Goal: Complete application form: Complete application form

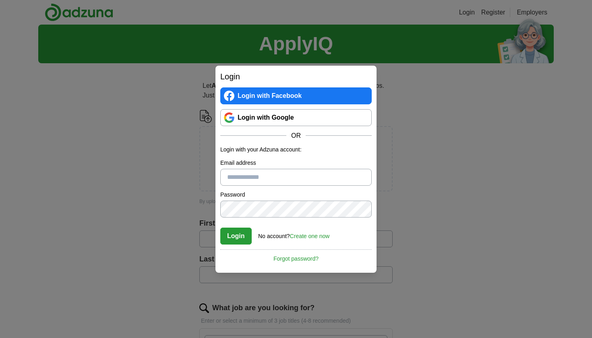
click at [312, 114] on link "Login with Google" at bounding box center [295, 117] width 151 height 17
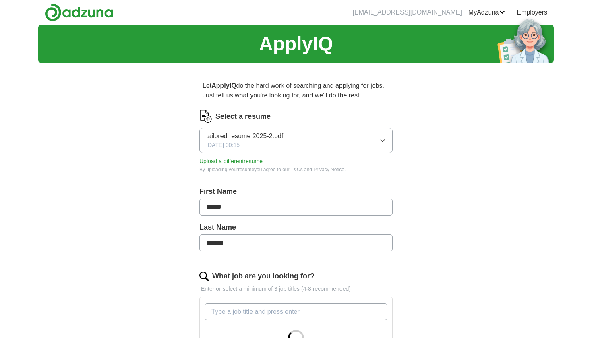
click at [381, 141] on icon "button" at bounding box center [382, 140] width 6 height 6
click at [369, 114] on div "Select a resume" at bounding box center [295, 116] width 193 height 13
click at [260, 161] on button "Upload a different resume" at bounding box center [230, 161] width 63 height 8
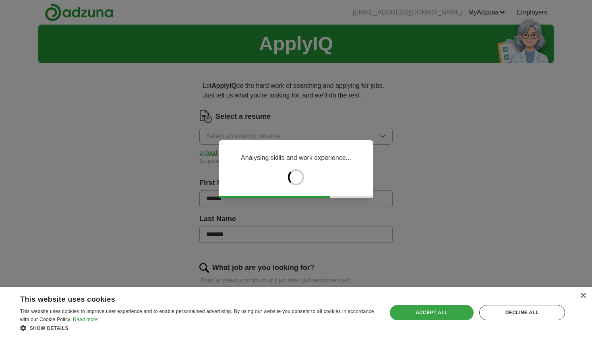
click at [457, 313] on div "Accept all" at bounding box center [432, 312] width 84 height 15
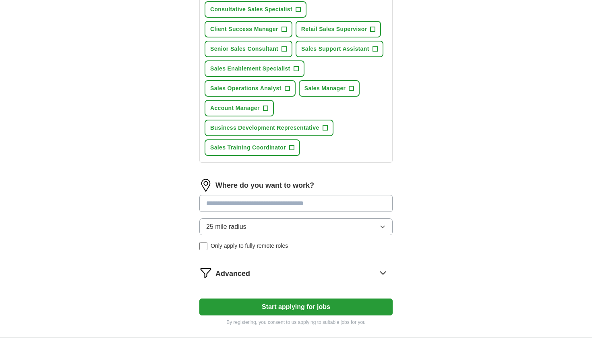
scroll to position [357, 0]
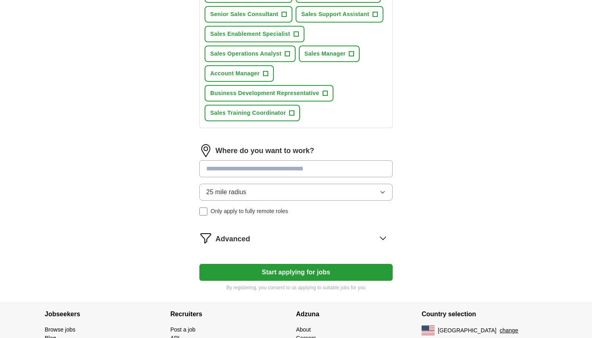
click at [275, 164] on input at bounding box center [295, 168] width 193 height 17
type input "*******"
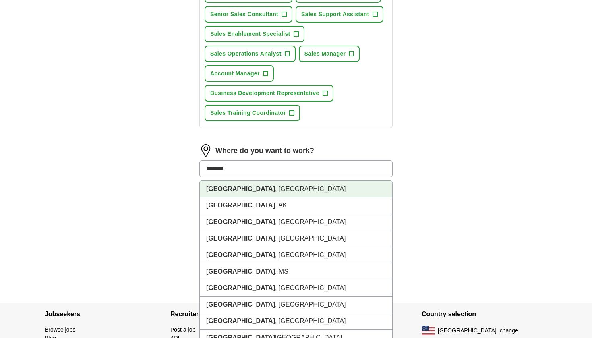
click at [271, 188] on li "Houston , TX" at bounding box center [296, 189] width 192 height 17
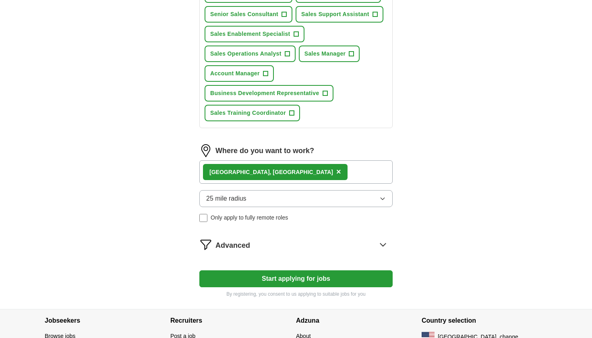
click at [312, 274] on button "Start applying for jobs" at bounding box center [295, 278] width 193 height 17
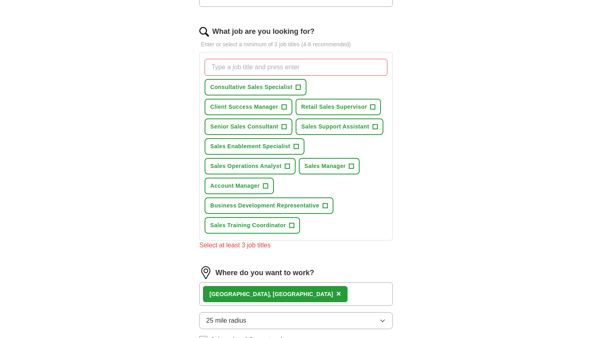
scroll to position [243, 0]
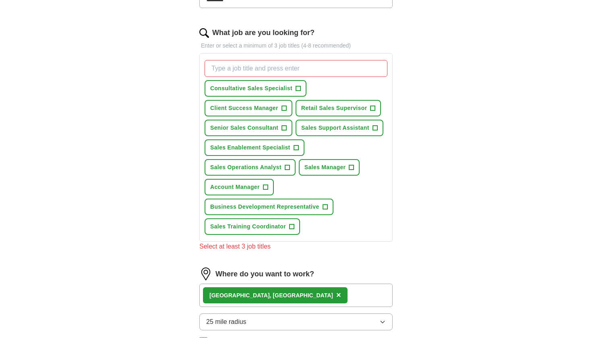
click at [250, 187] on span "Account Manager" at bounding box center [235, 187] width 50 height 8
click at [269, 204] on span "Business Development Representative" at bounding box center [264, 206] width 109 height 8
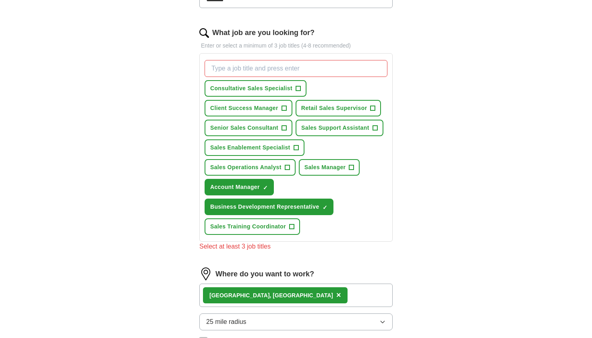
click at [276, 147] on span "Sales Enablement Specialist" at bounding box center [250, 147] width 80 height 8
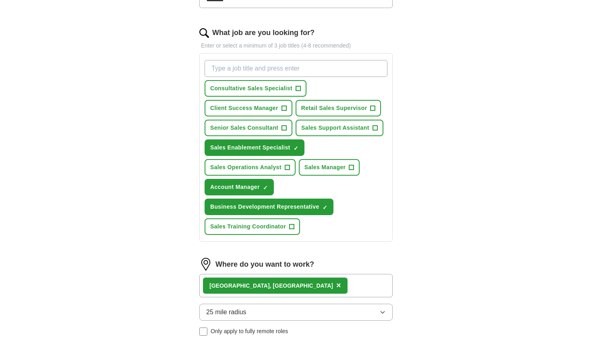
click at [339, 128] on span "Sales Support Assistant" at bounding box center [335, 128] width 68 height 8
click at [253, 112] on button "Client Success Manager +" at bounding box center [249, 108] width 88 height 17
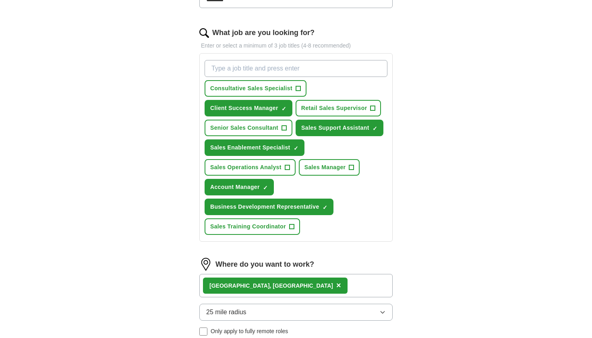
click at [267, 91] on span "Consultative Sales Specialist" at bounding box center [251, 88] width 82 height 8
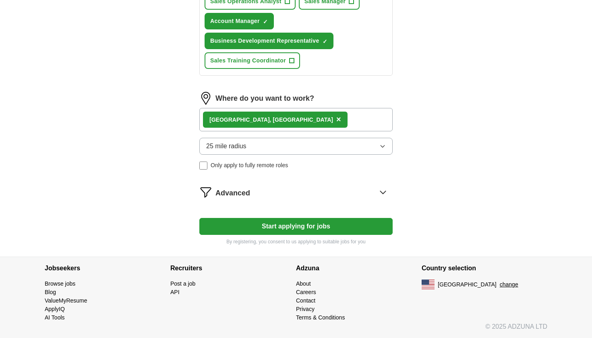
scroll to position [409, 0]
click at [347, 225] on button "Start applying for jobs" at bounding box center [295, 226] width 193 height 17
select select "**"
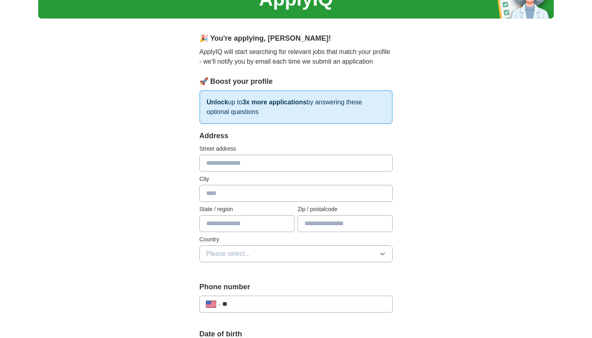
scroll to position [34, 0]
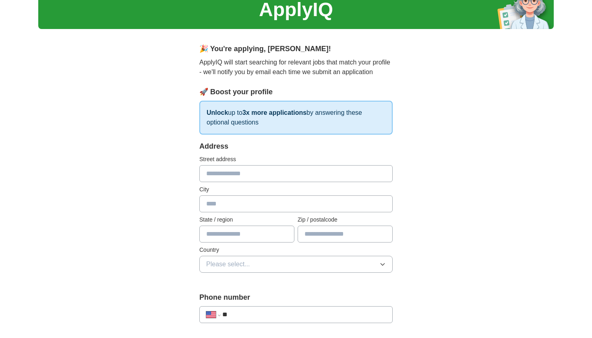
click at [294, 164] on div "Street address" at bounding box center [295, 168] width 193 height 27
type input "**********"
type input "*"
type input "********"
type input "*****"
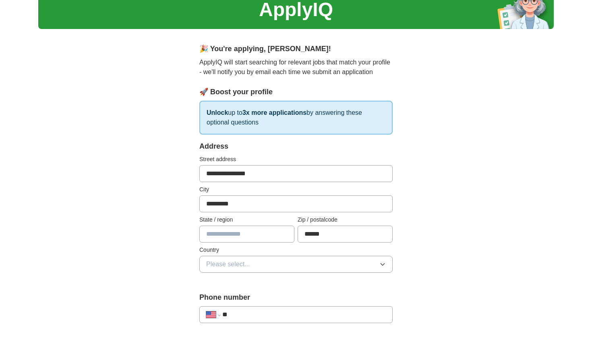
click at [264, 239] on input "text" at bounding box center [246, 233] width 95 height 17
type input "*"
type input "*****"
click at [260, 265] on button "Please select..." at bounding box center [295, 264] width 193 height 17
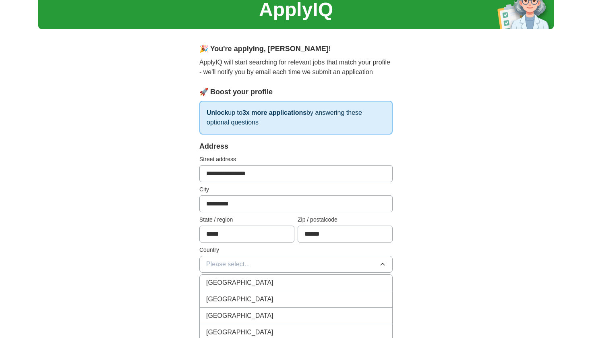
click at [245, 299] on span "United States" at bounding box center [239, 299] width 67 height 10
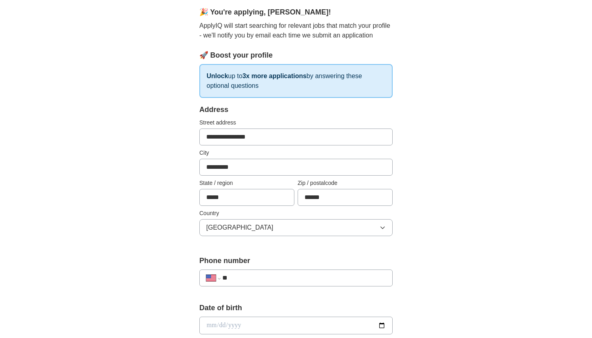
scroll to position [120, 0]
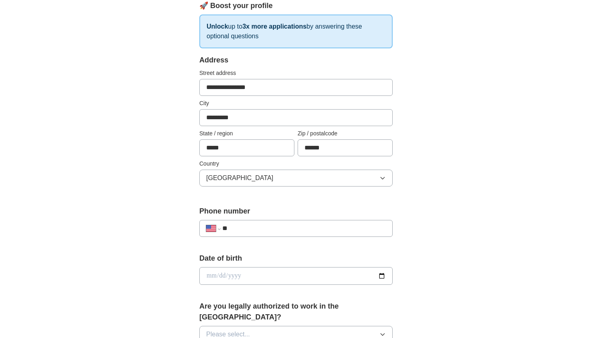
click at [249, 235] on div "**********" at bounding box center [295, 228] width 193 height 17
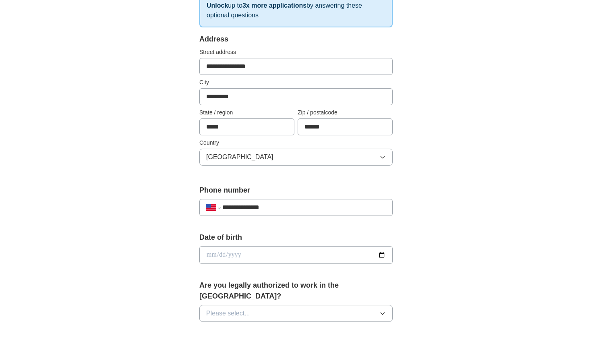
scroll to position [151, 0]
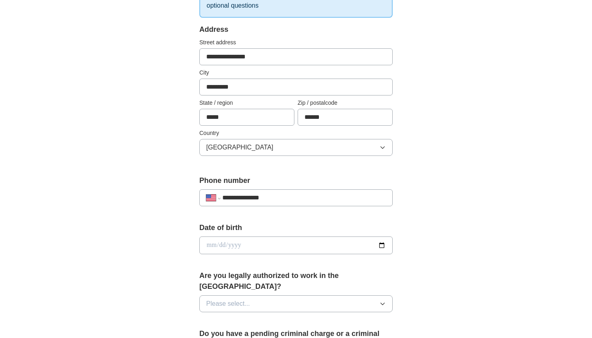
type input "**********"
click at [206, 241] on input "date" at bounding box center [295, 245] width 193 height 18
click at [222, 246] on input "date" at bounding box center [295, 245] width 193 height 18
click at [237, 249] on input "**********" at bounding box center [295, 245] width 193 height 18
type input "**********"
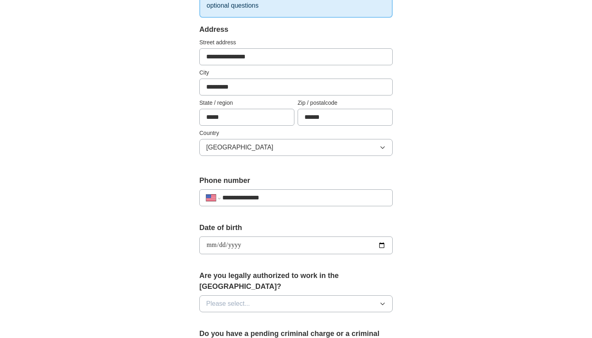
click at [300, 269] on form "**********" at bounding box center [295, 311] width 193 height 574
click at [235, 299] on span "Please select..." at bounding box center [228, 304] width 44 height 10
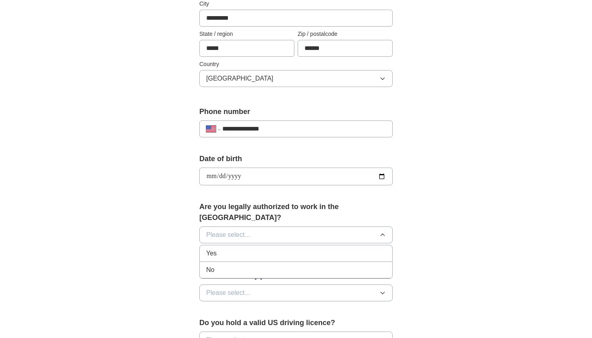
scroll to position [243, 0]
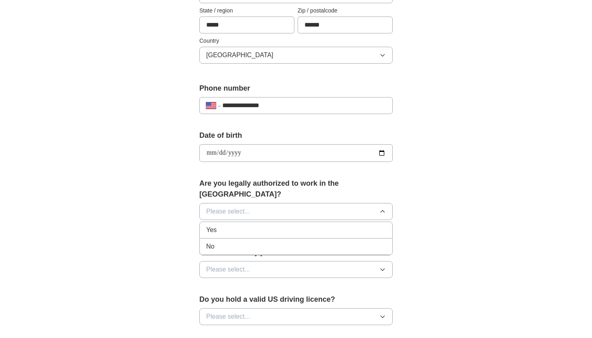
click at [270, 225] on div "Yes" at bounding box center [296, 230] width 180 height 10
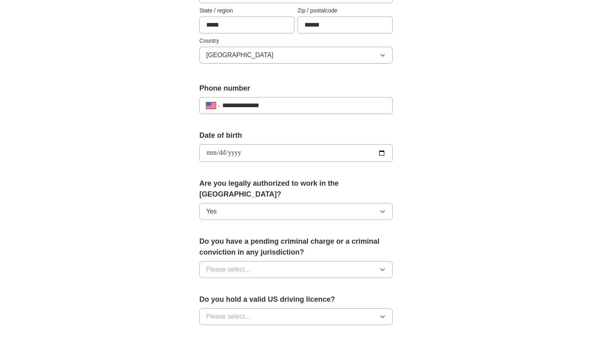
click at [264, 261] on button "Please select..." at bounding box center [295, 269] width 193 height 17
click at [249, 300] on div "No" at bounding box center [296, 305] width 180 height 10
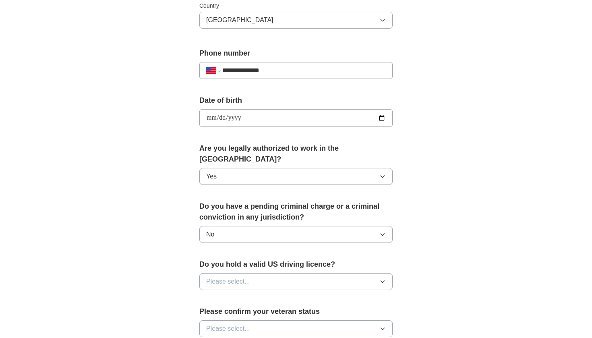
scroll to position [327, 0]
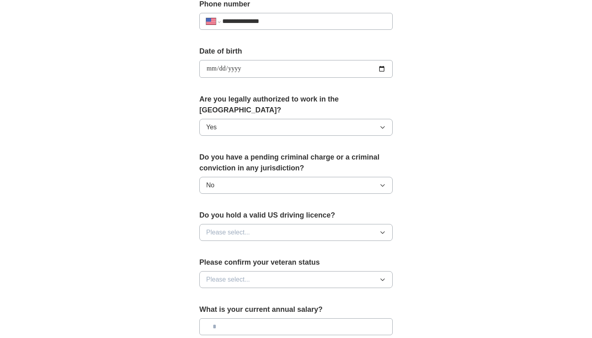
click at [310, 224] on button "Please select..." at bounding box center [295, 232] width 193 height 17
click at [280, 259] on li "No" at bounding box center [296, 267] width 192 height 17
click at [284, 229] on button "No" at bounding box center [295, 232] width 193 height 17
click at [284, 226] on button "No" at bounding box center [295, 232] width 193 height 17
click at [284, 228] on button "No" at bounding box center [295, 232] width 193 height 17
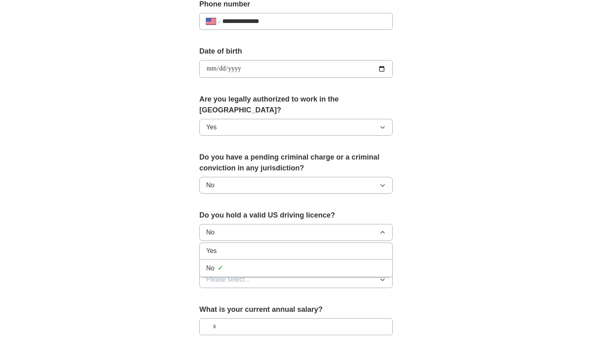
click at [279, 246] on div "Yes" at bounding box center [296, 251] width 180 height 10
click at [278, 258] on div "Please confirm your veteran status Please select..." at bounding box center [295, 275] width 193 height 37
click at [278, 271] on button "Please select..." at bounding box center [295, 279] width 193 height 17
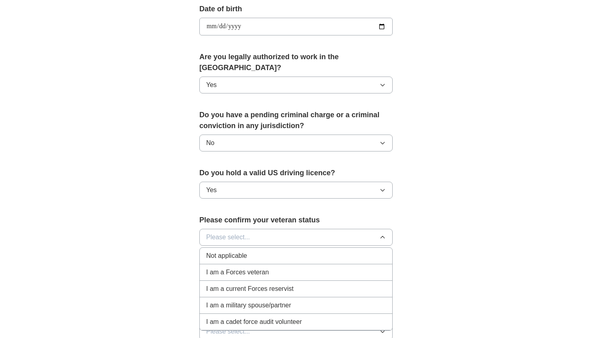
scroll to position [386, 0]
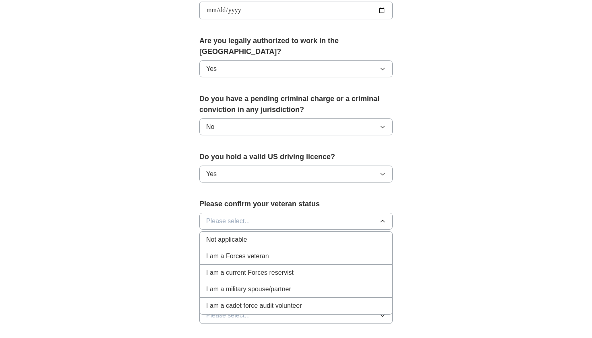
click at [285, 235] on div "Not applicable" at bounding box center [296, 240] width 180 height 10
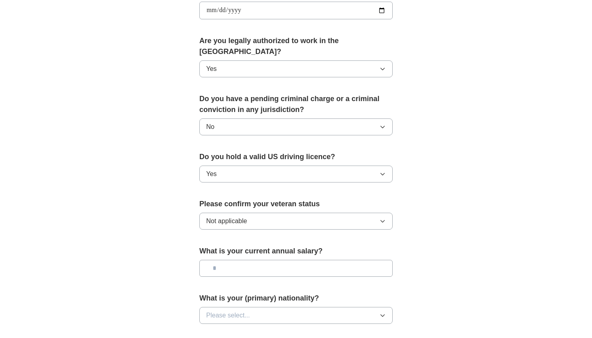
click at [277, 260] on input "text" at bounding box center [295, 268] width 193 height 17
click at [273, 307] on button "Please select..." at bounding box center [295, 315] width 193 height 17
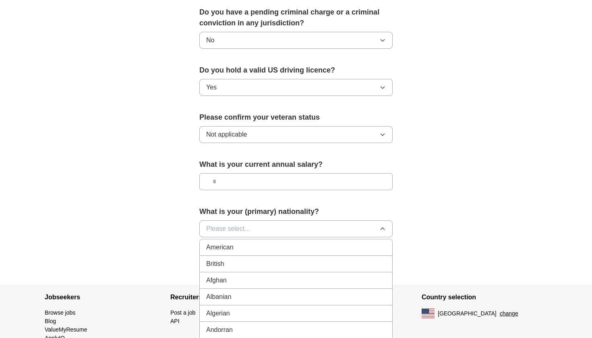
scroll to position [0, 0]
click at [244, 242] on div "American" at bounding box center [296, 247] width 180 height 10
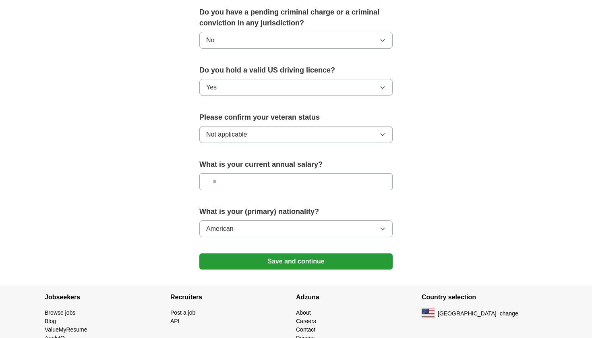
click at [337, 253] on button "Save and continue" at bounding box center [295, 261] width 193 height 16
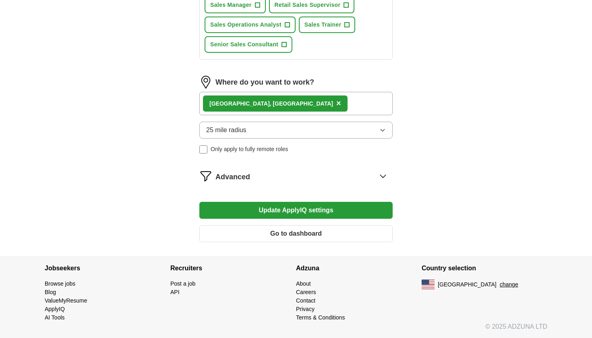
scroll to position [405, 0]
click at [315, 209] on button "Update ApplyIQ settings" at bounding box center [295, 210] width 193 height 17
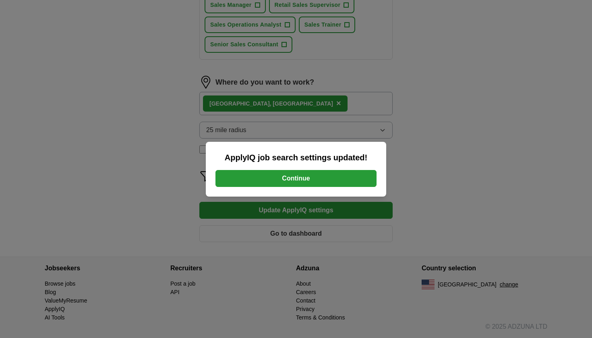
click at [319, 177] on button "Continue" at bounding box center [295, 178] width 161 height 17
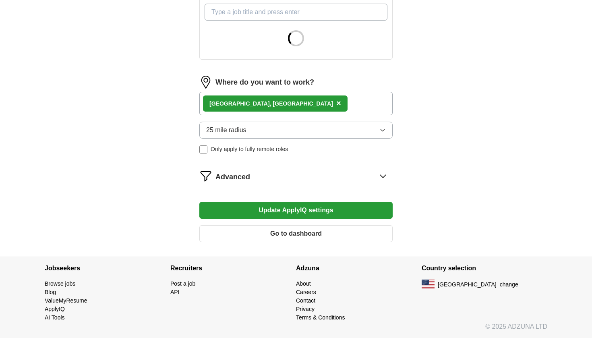
scroll to position [300, 0]
click at [324, 233] on button "Go to dashboard" at bounding box center [295, 233] width 193 height 17
click at [385, 167] on form "Select a resume The Best Resume 8_25.pdf [DATE] 14:02 Upload a different resume…" at bounding box center [295, 29] width 193 height 438
click at [383, 181] on icon at bounding box center [382, 175] width 13 height 13
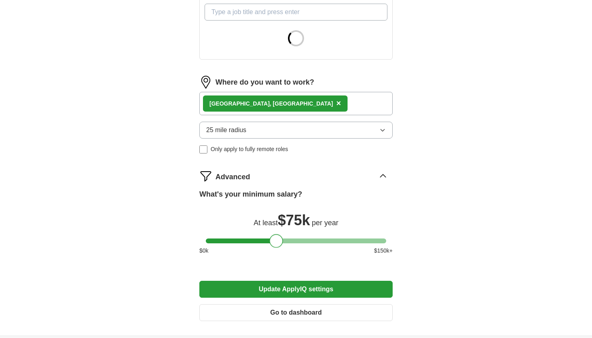
drag, startPoint x: 218, startPoint y: 239, endPoint x: 282, endPoint y: 236, distance: 63.7
click at [282, 236] on div "What's your minimum salary? At least $ 75k per year $ 0 k $ 150 k+" at bounding box center [295, 225] width 193 height 72
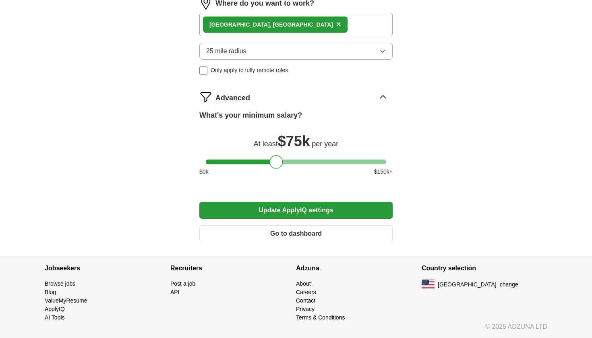
scroll to position [484, 0]
click at [325, 213] on button "Update ApplyIQ settings" at bounding box center [295, 210] width 193 height 17
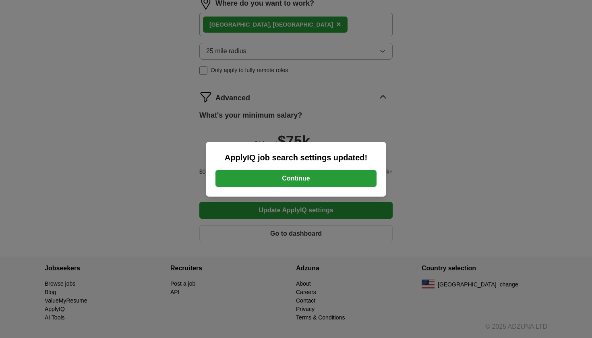
click at [325, 180] on button "Continue" at bounding box center [295, 178] width 161 height 17
